Goal: Information Seeking & Learning: Learn about a topic

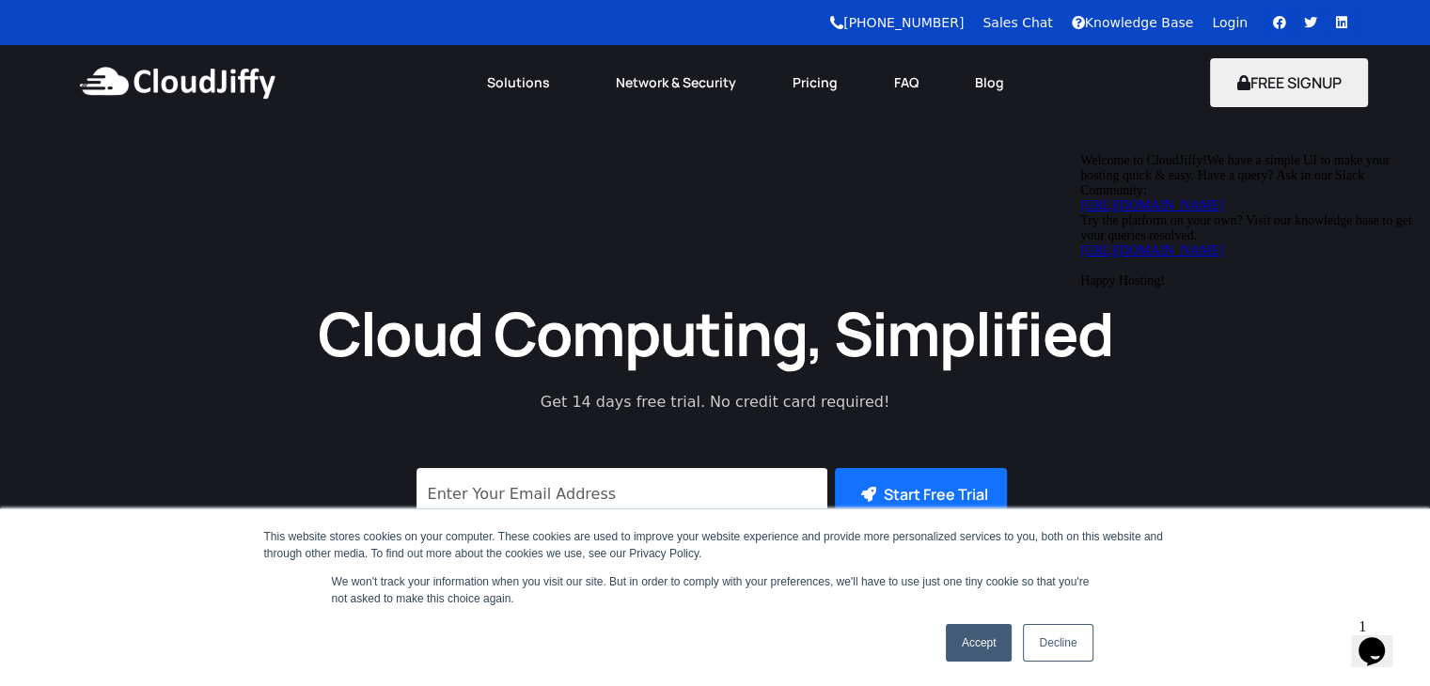
click at [1056, 646] on link "Decline" at bounding box center [1058, 643] width 70 height 38
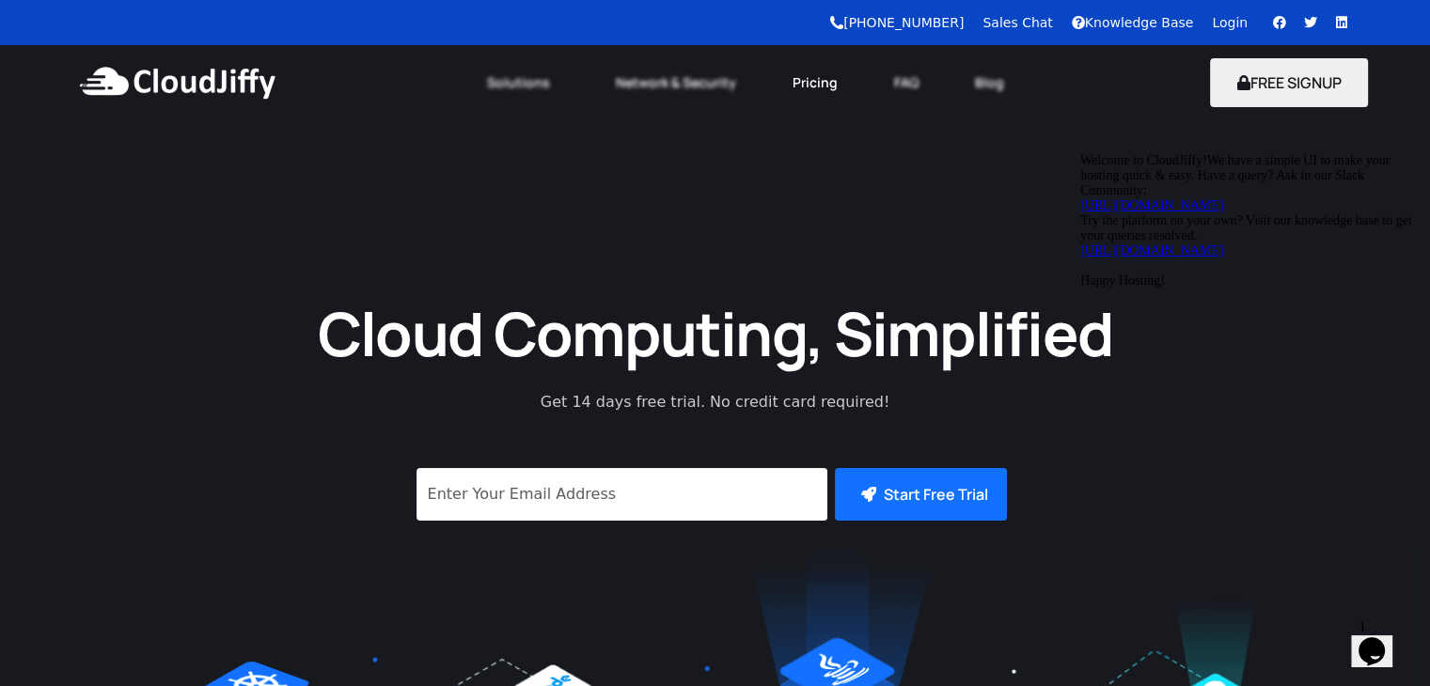
click at [824, 94] on link "Pricing" at bounding box center [815, 82] width 102 height 41
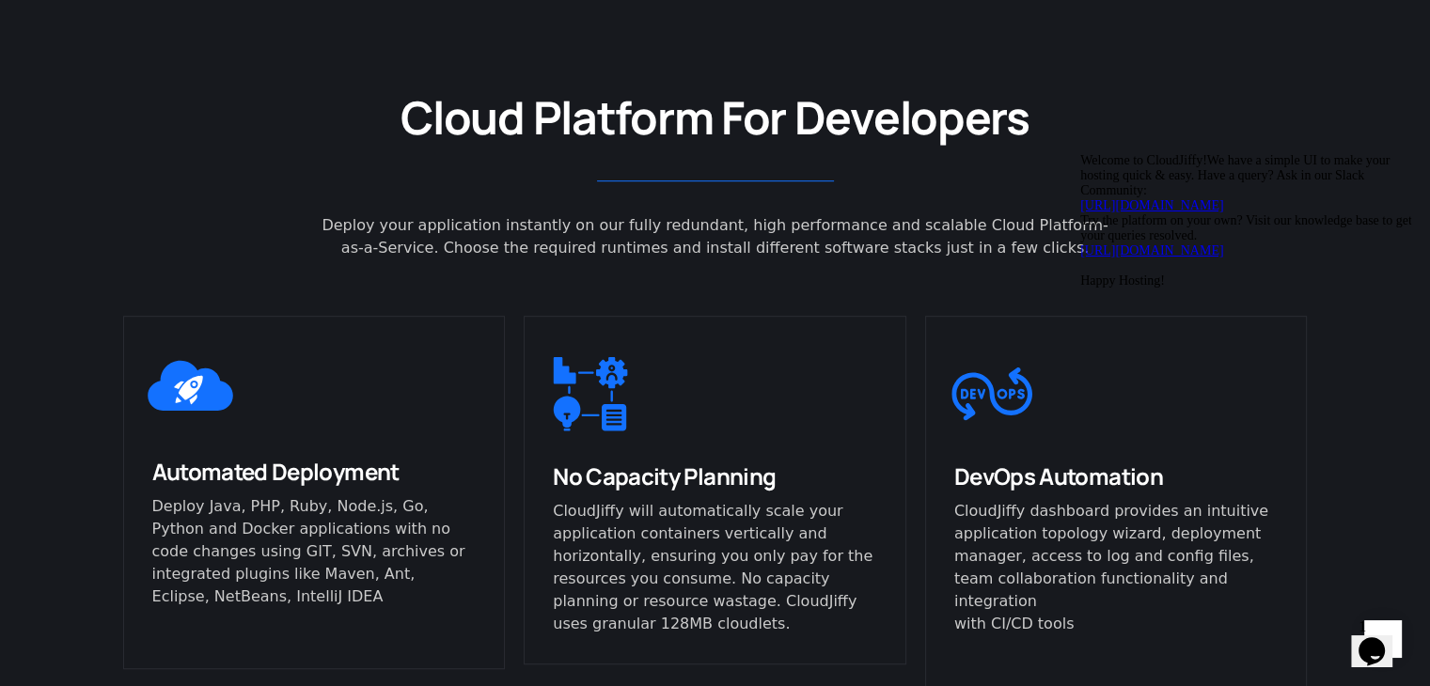
scroll to position [1015, 0]
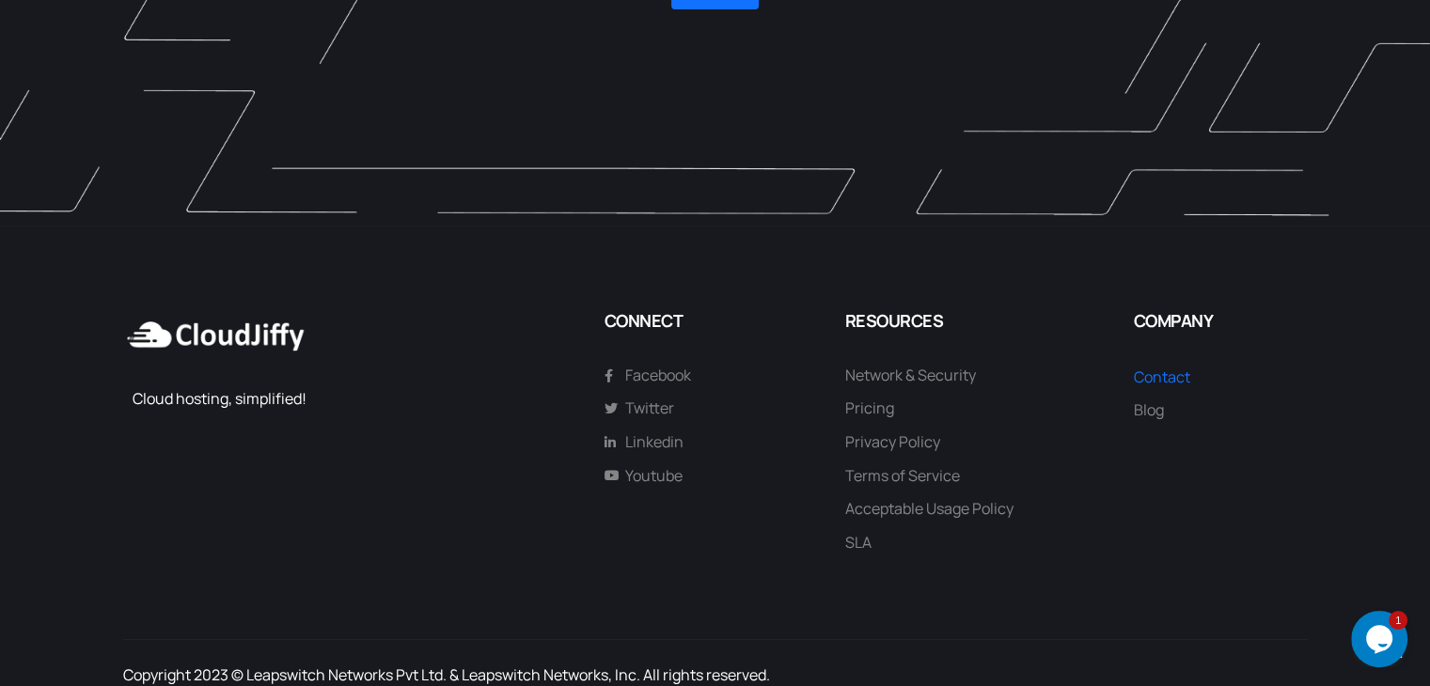
scroll to position [5228, 0]
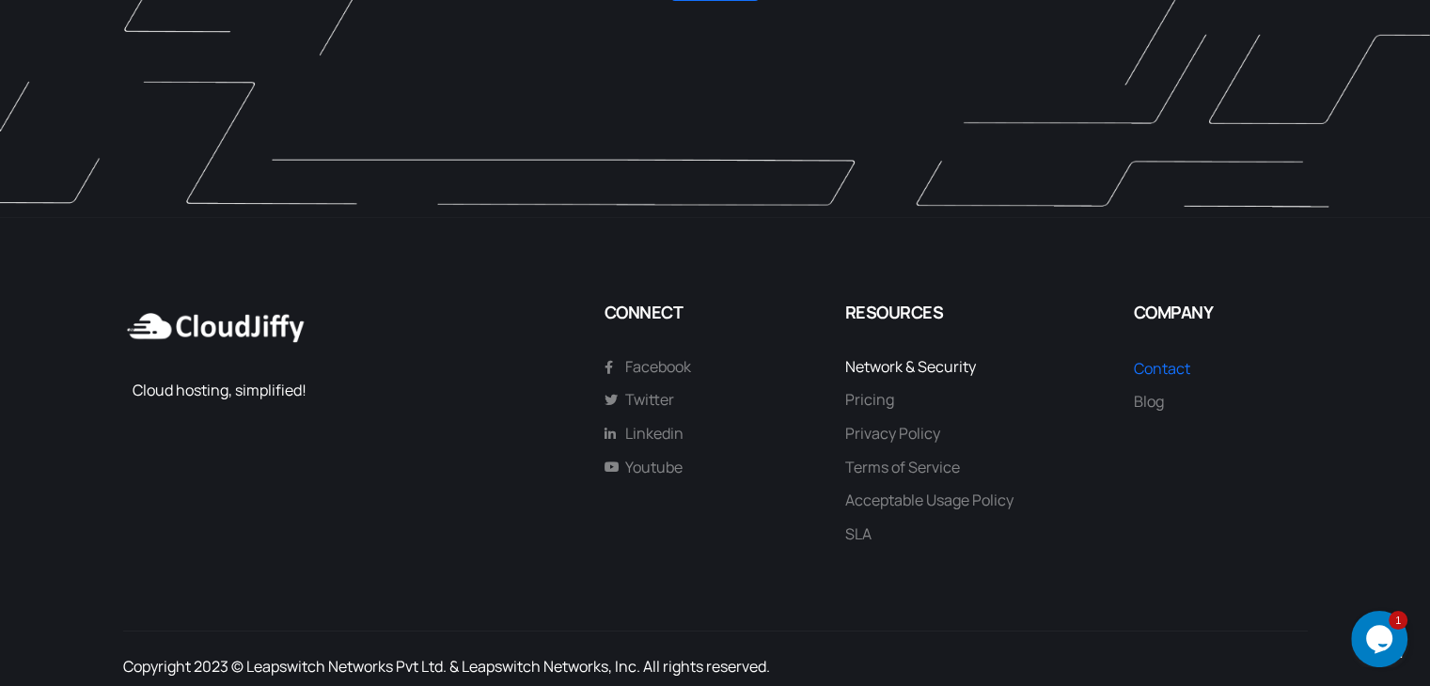
click at [943, 355] on span "Network & Security" at bounding box center [910, 367] width 131 height 24
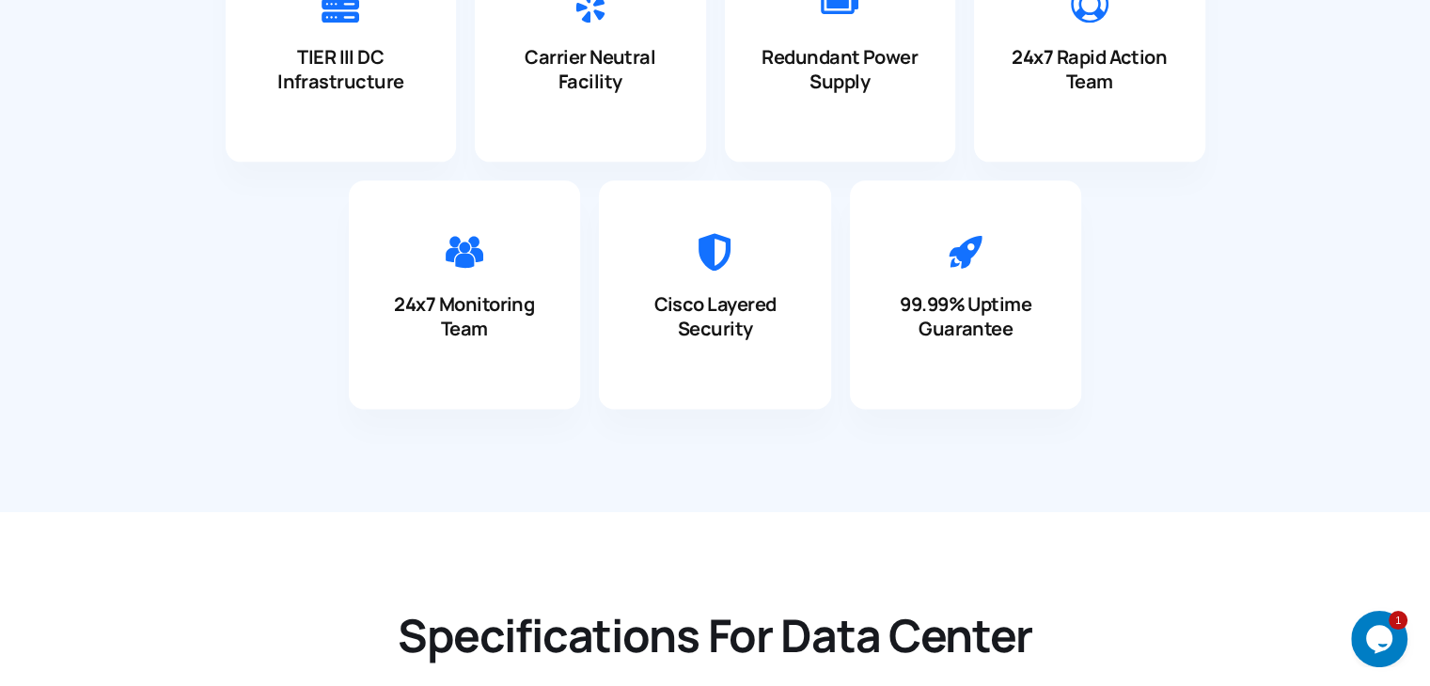
scroll to position [2392, 0]
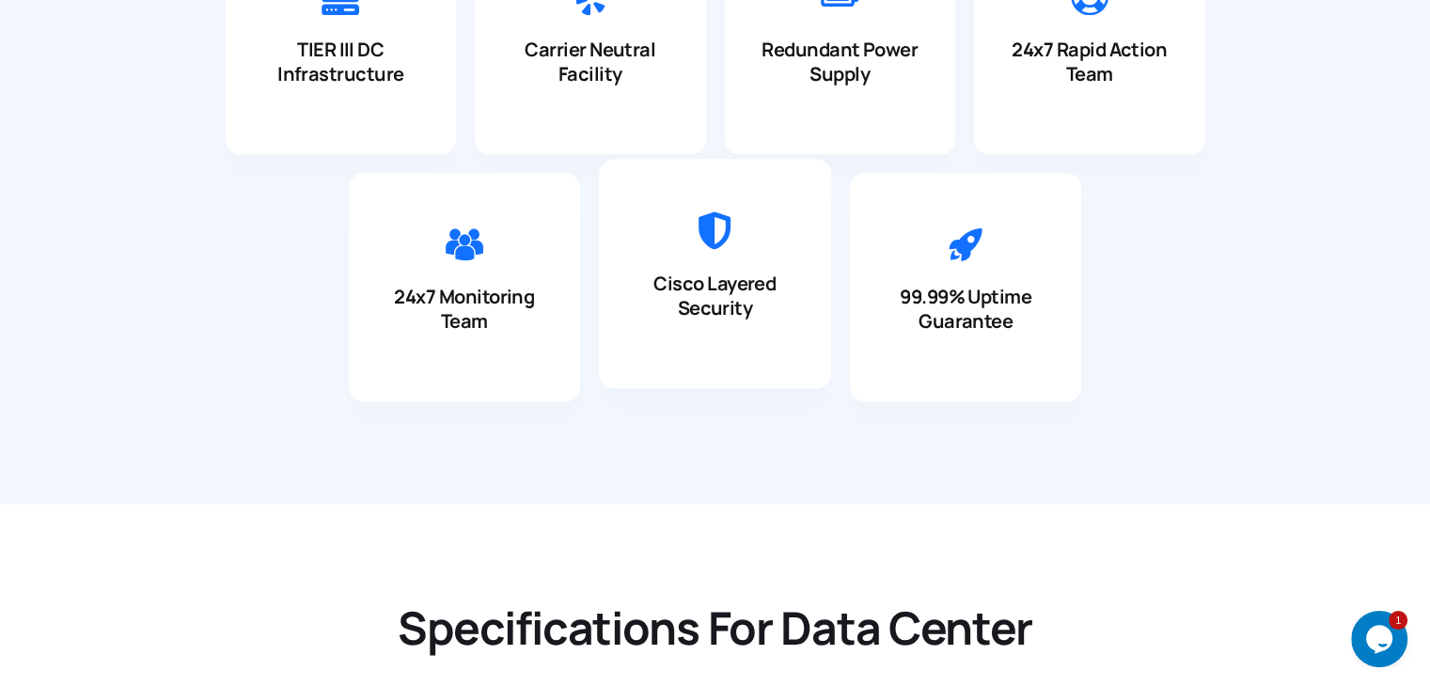
click at [688, 317] on span "Cisco Layered Security" at bounding box center [714, 295] width 122 height 50
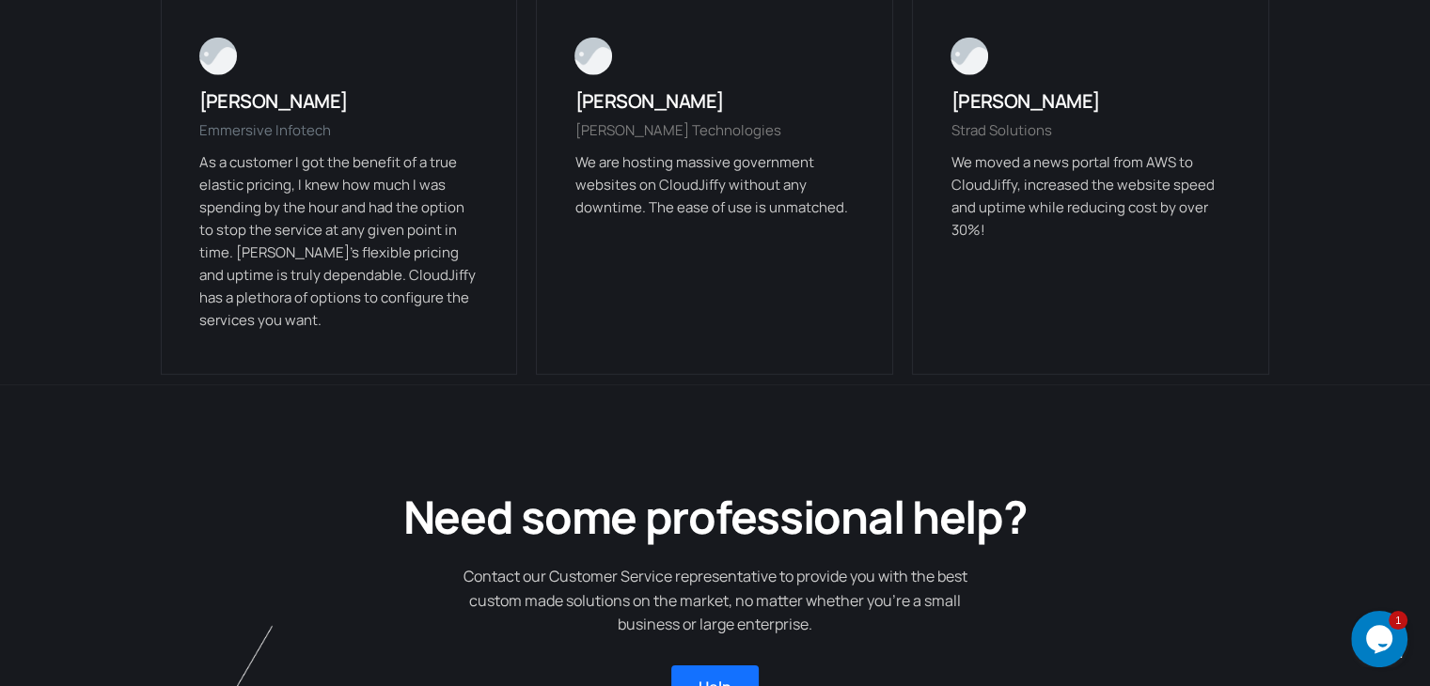
scroll to position [5062, 0]
